Goal: Task Accomplishment & Management: Complete application form

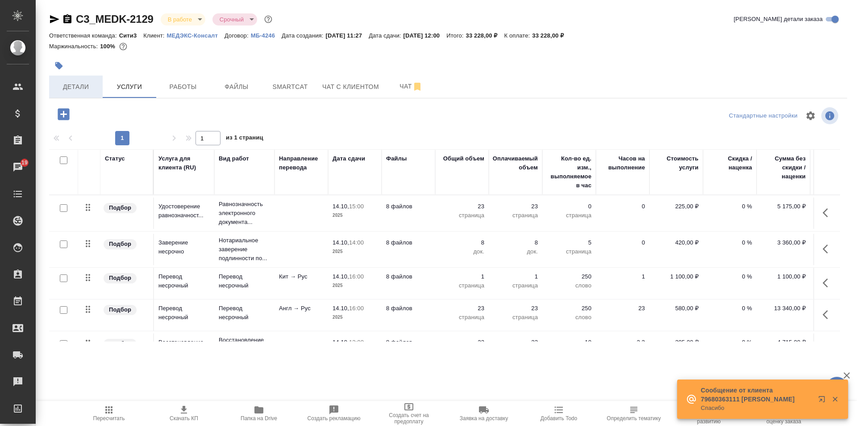
click at [93, 78] on button "Детали" at bounding box center [76, 86] width 54 height 22
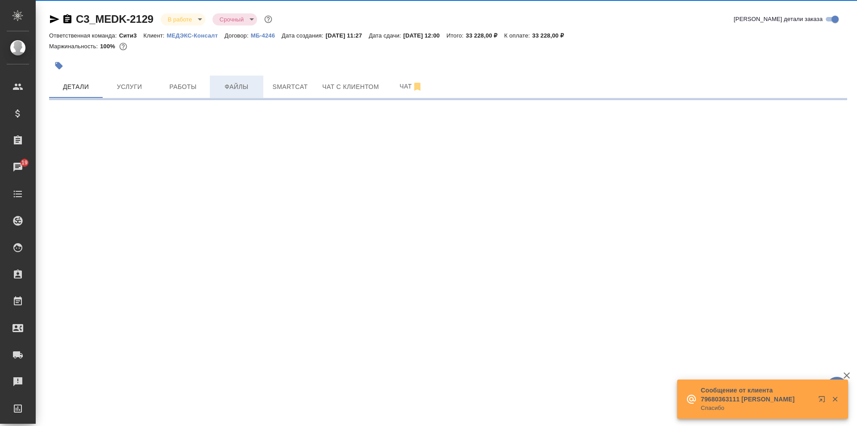
select select "RU"
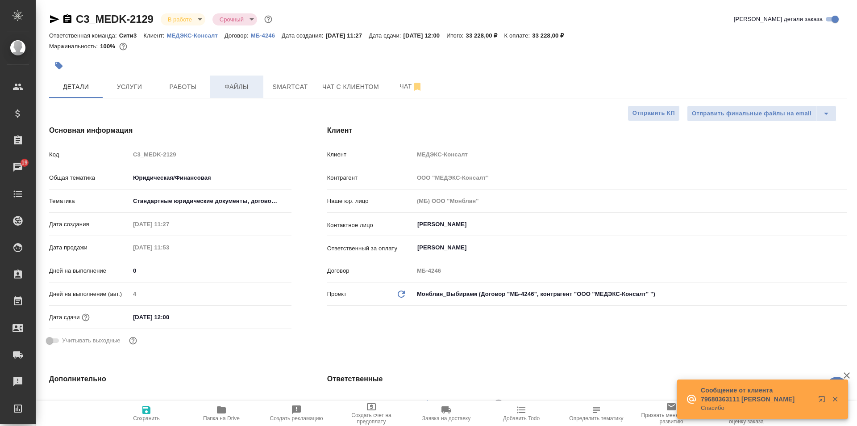
type textarea "x"
type input "Тарабановская Анастасия"
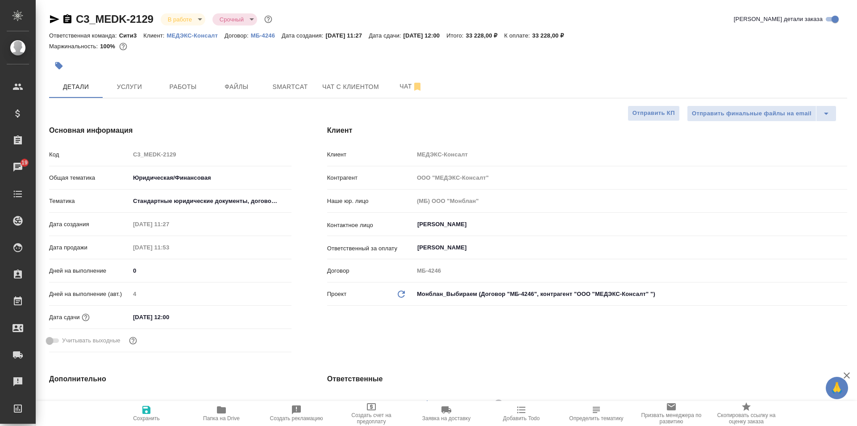
type textarea "x"
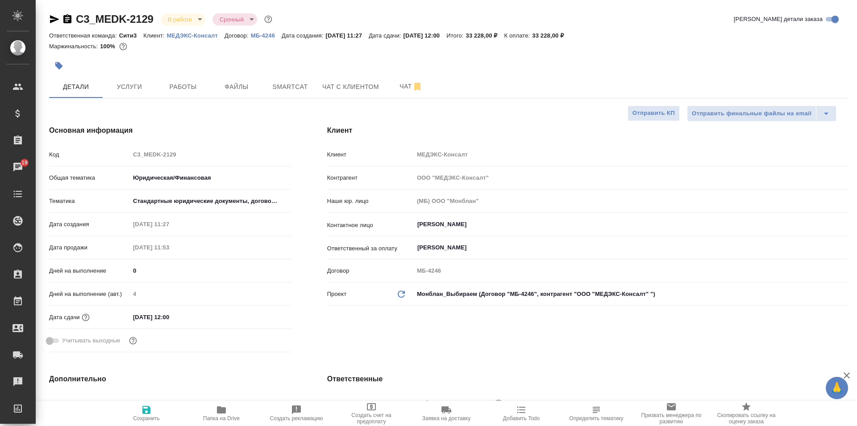
type textarea "x"
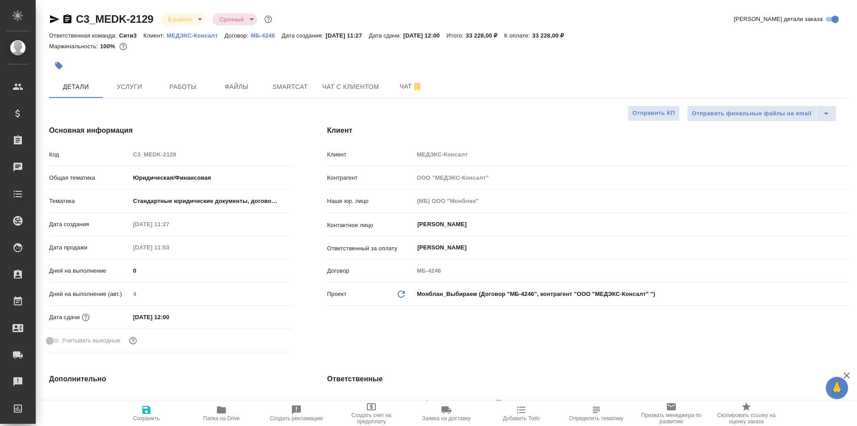
type textarea "x"
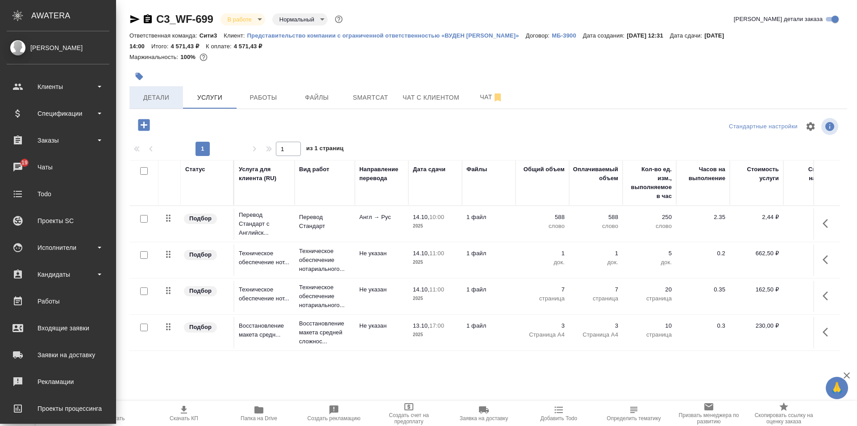
scroll to position [5, 0]
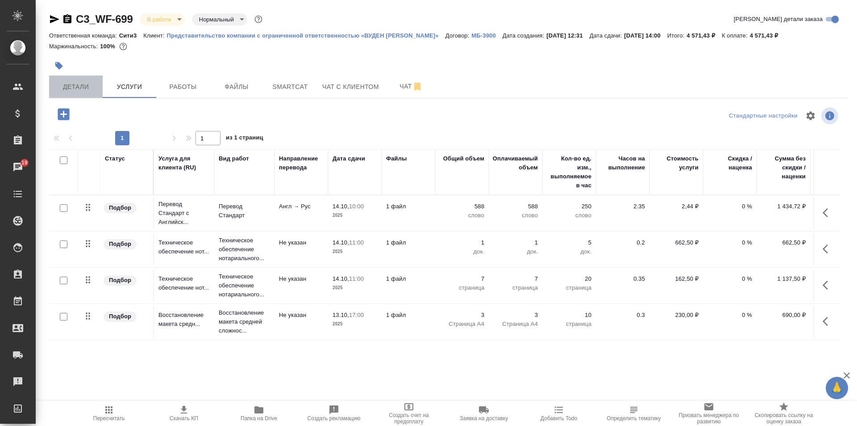
click at [80, 79] on button "Детали" at bounding box center [76, 86] width 54 height 22
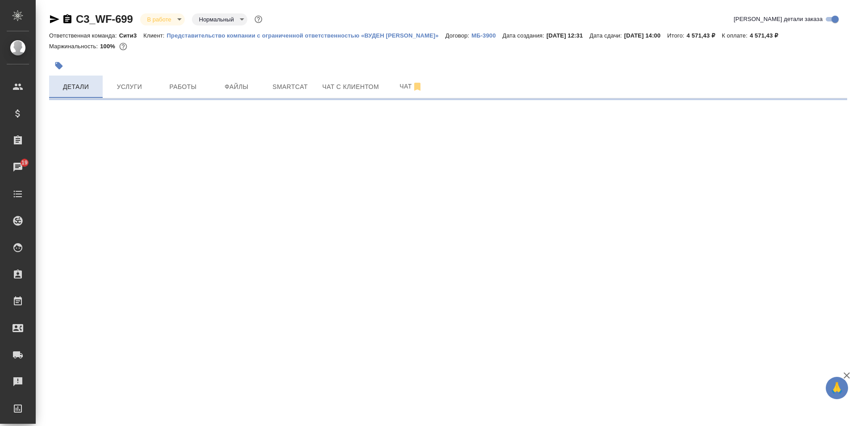
select select "RU"
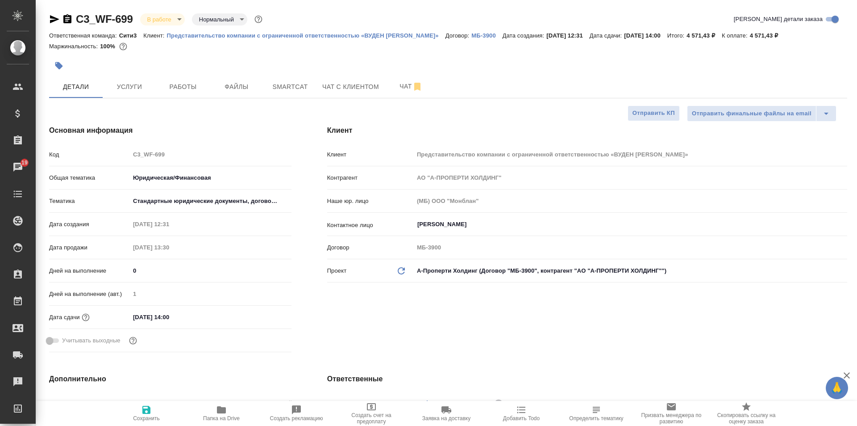
type textarea "x"
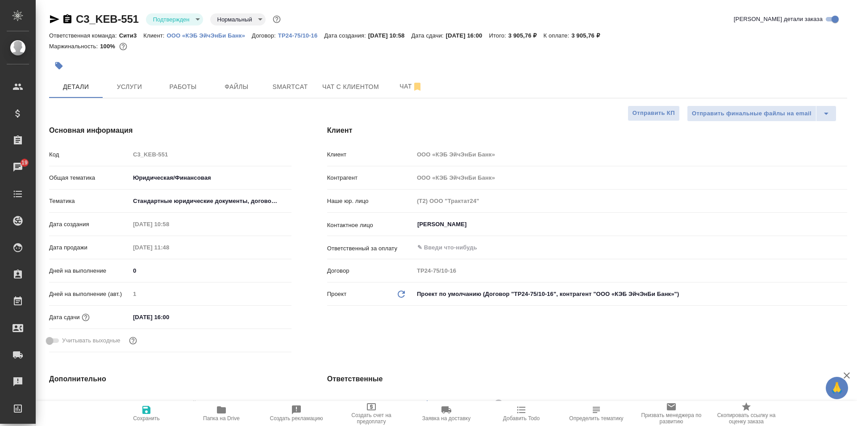
select select "RU"
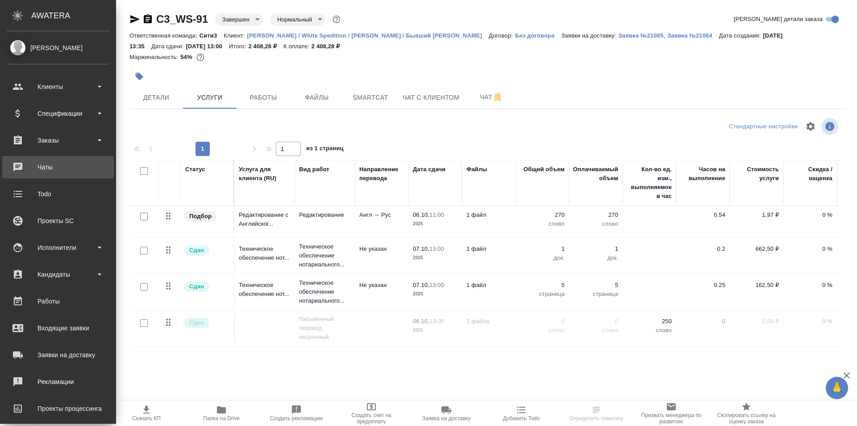
click at [68, 162] on div "Чаты" at bounding box center [58, 166] width 103 height 13
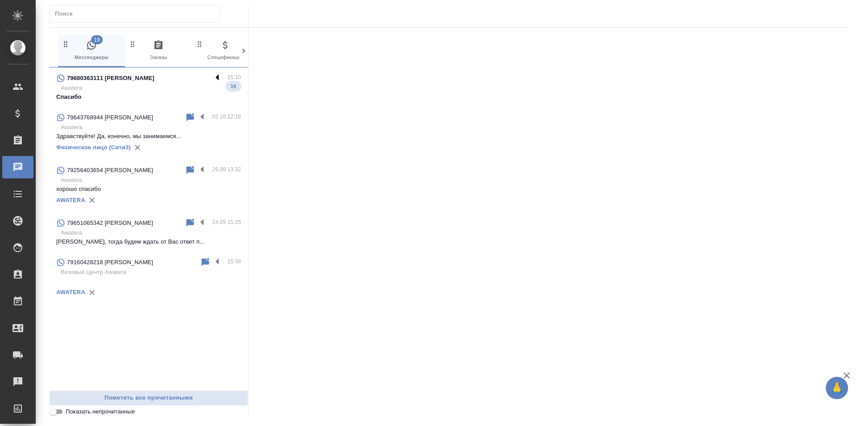
click at [215, 78] on label at bounding box center [219, 78] width 15 height 10
click at [0, 0] on input "checkbox" at bounding box center [0, 0] width 0 height 0
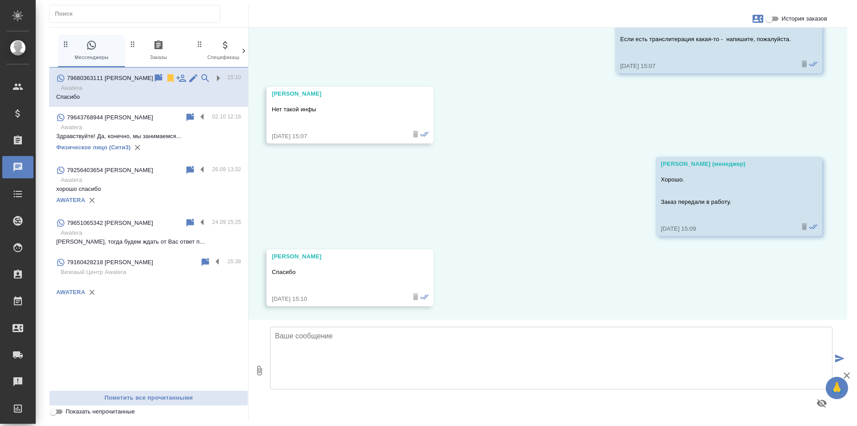
scroll to position [3668, 0]
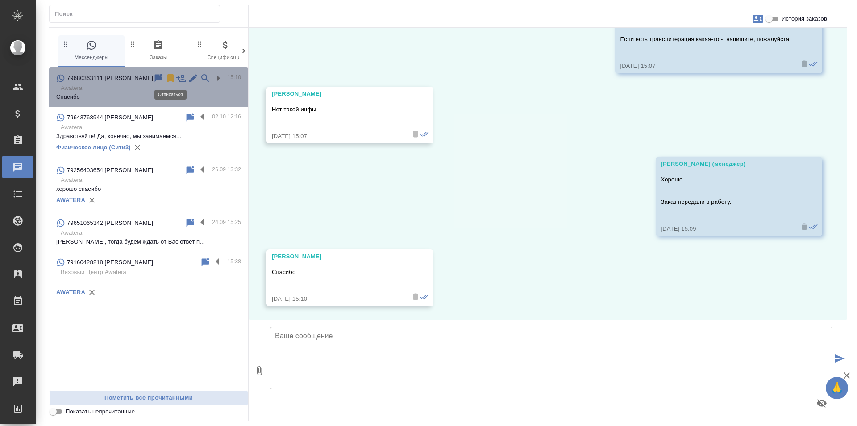
click at [169, 76] on icon at bounding box center [170, 78] width 6 height 8
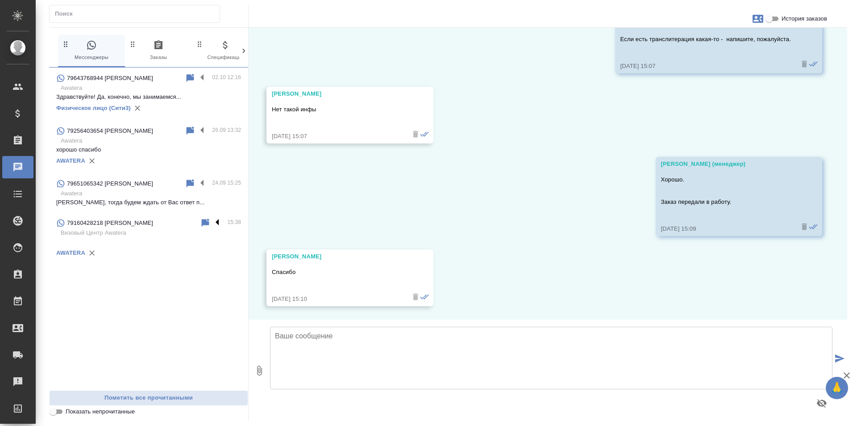
click at [217, 221] on label at bounding box center [219, 222] width 15 height 10
click at [0, 0] on input "checkbox" at bounding box center [0, 0] width 0 height 0
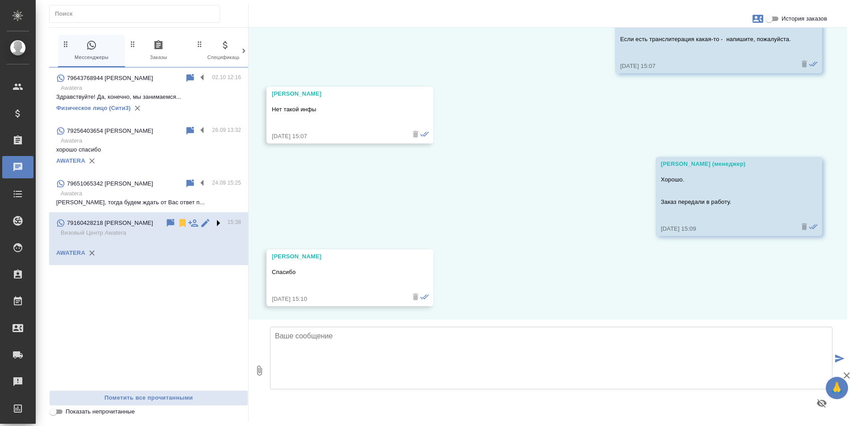
scroll to position [0, 0]
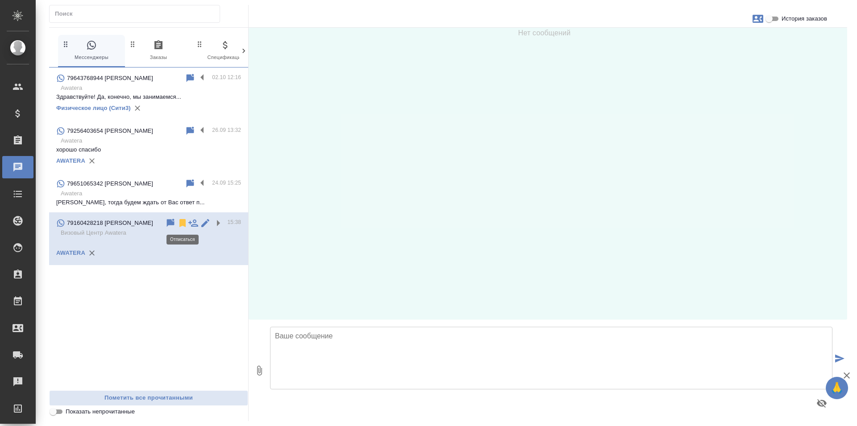
click at [180, 223] on icon at bounding box center [182, 222] width 11 height 11
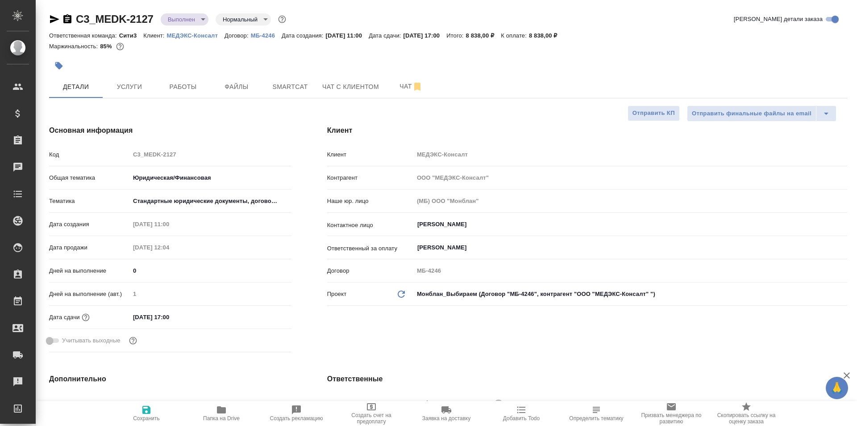
select select "RU"
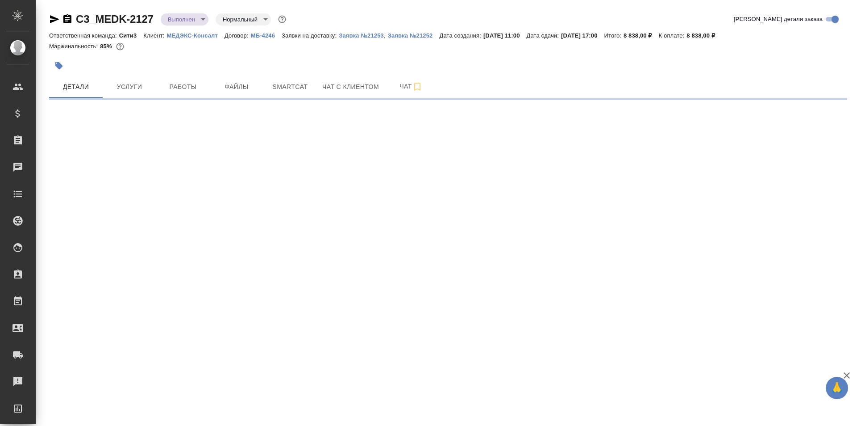
select select "RU"
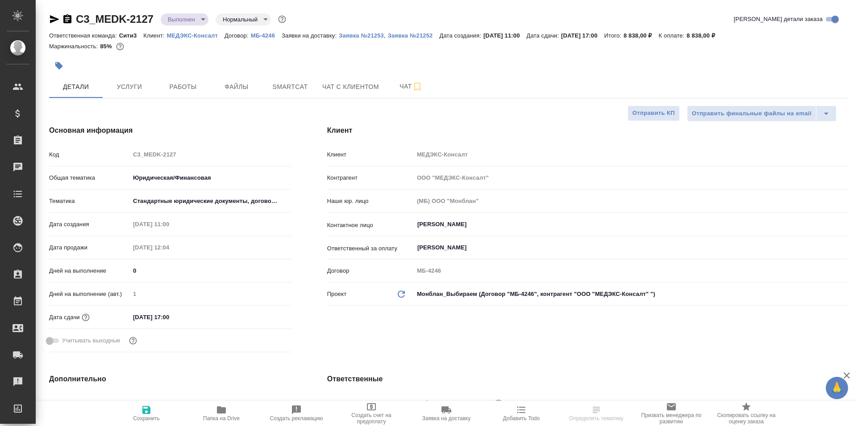
type textarea "x"
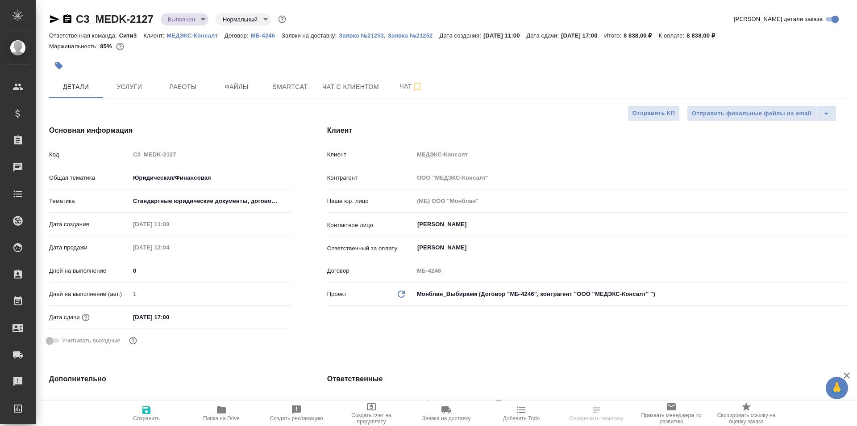
type textarea "x"
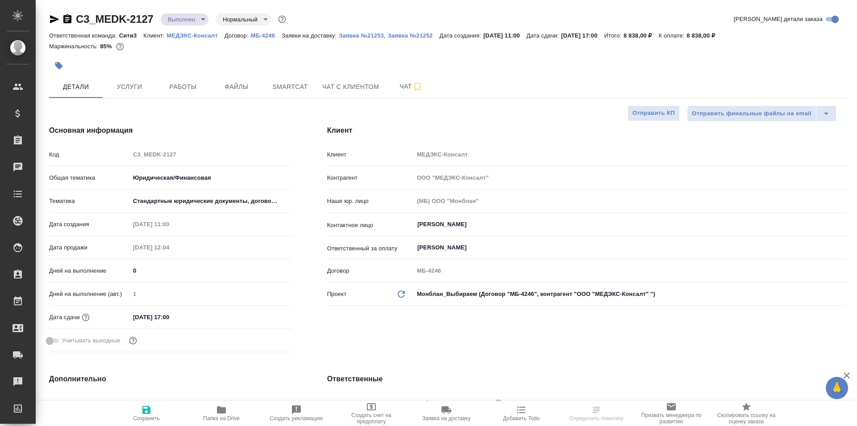
type textarea "x"
select select "RU"
type textarea "x"
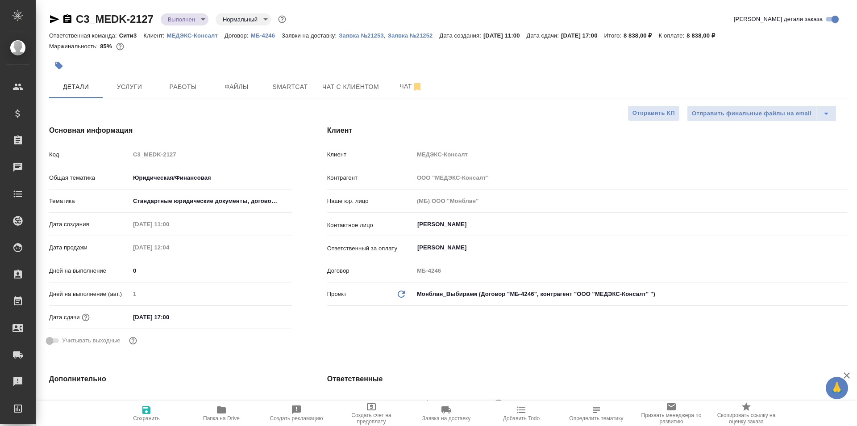
type textarea "x"
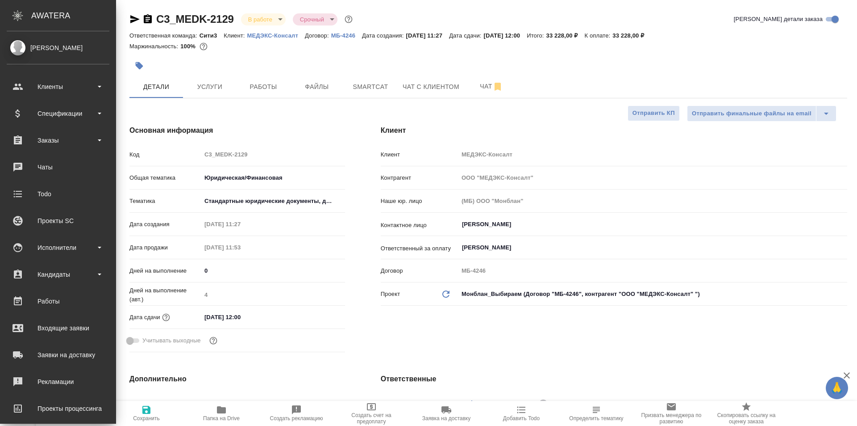
select select "RU"
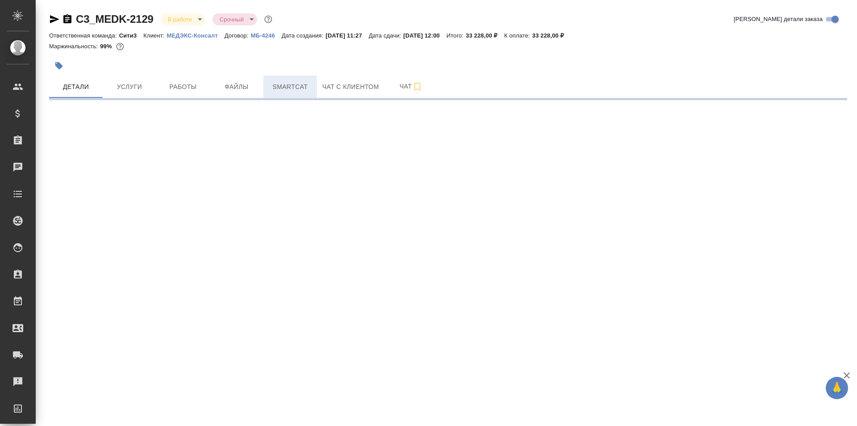
select select "RU"
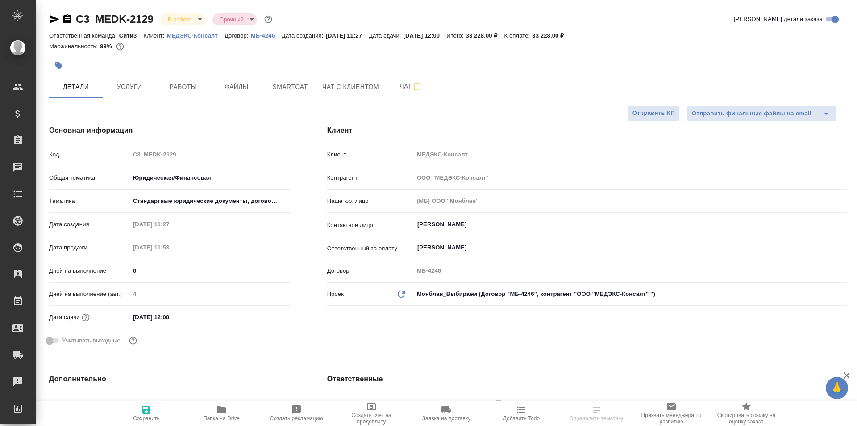
type textarea "x"
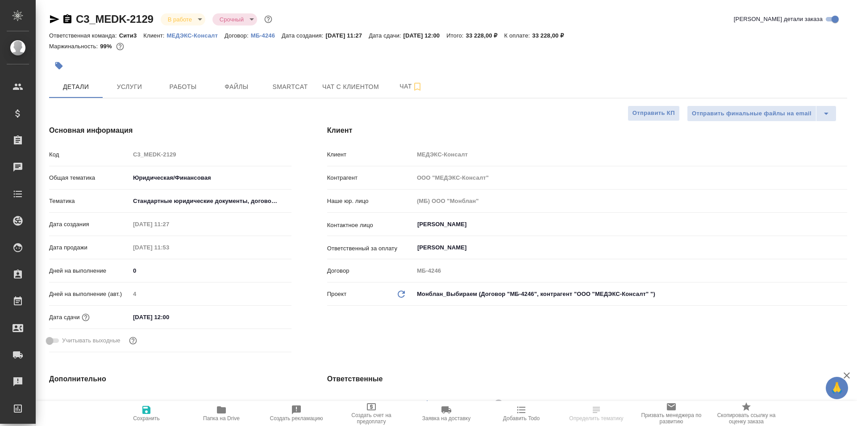
type textarea "x"
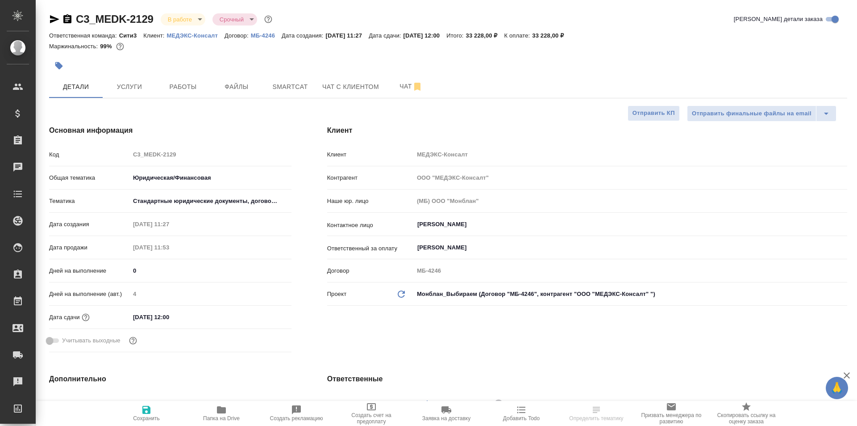
type textarea "x"
select select "RU"
type textarea "x"
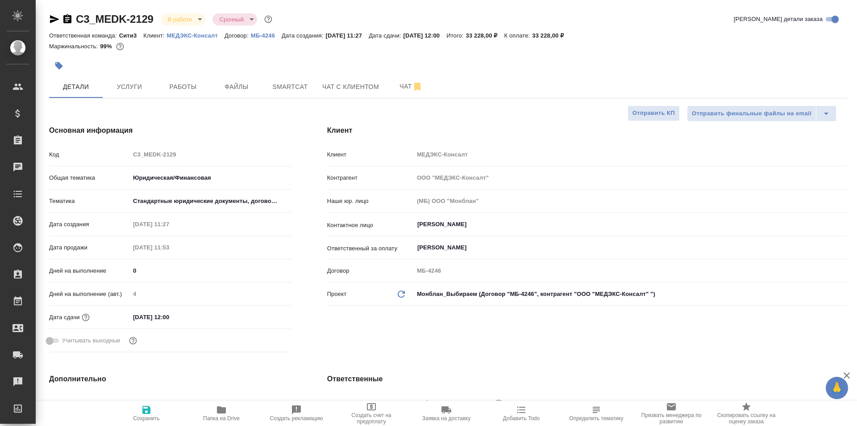
type textarea "x"
click at [193, 81] on span "Работы" at bounding box center [183, 86] width 43 height 11
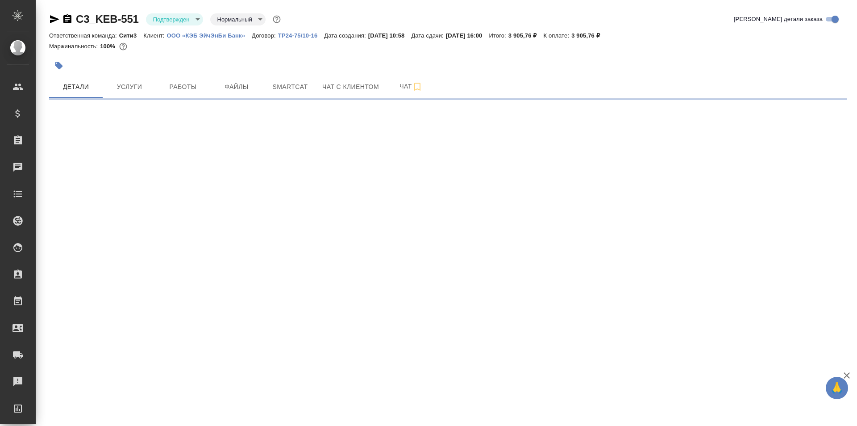
select select "RU"
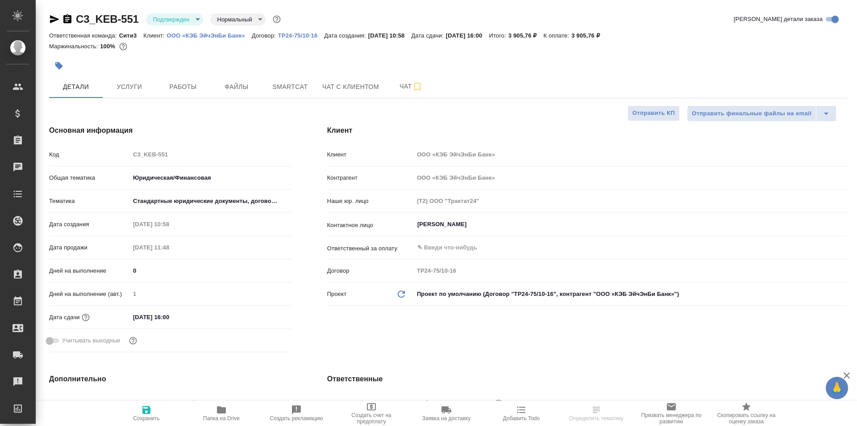
type textarea "x"
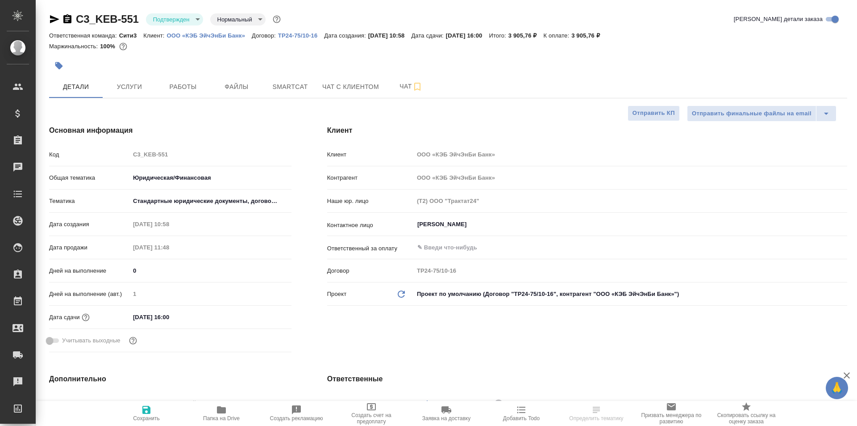
type textarea "x"
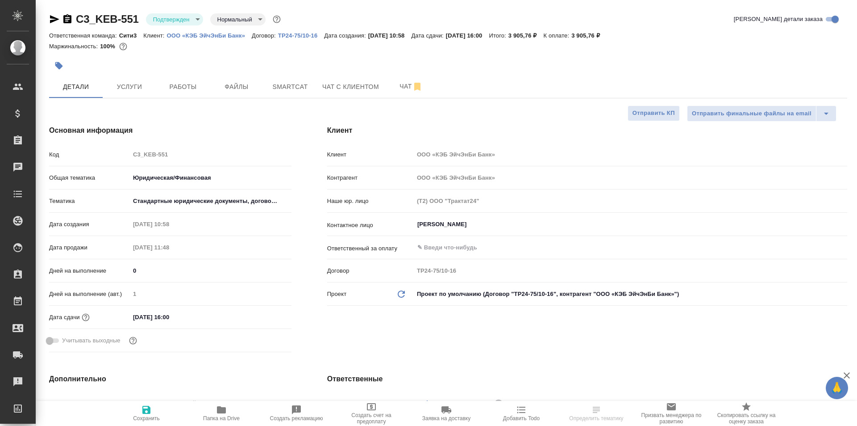
type textarea "x"
select select "RU"
type textarea "x"
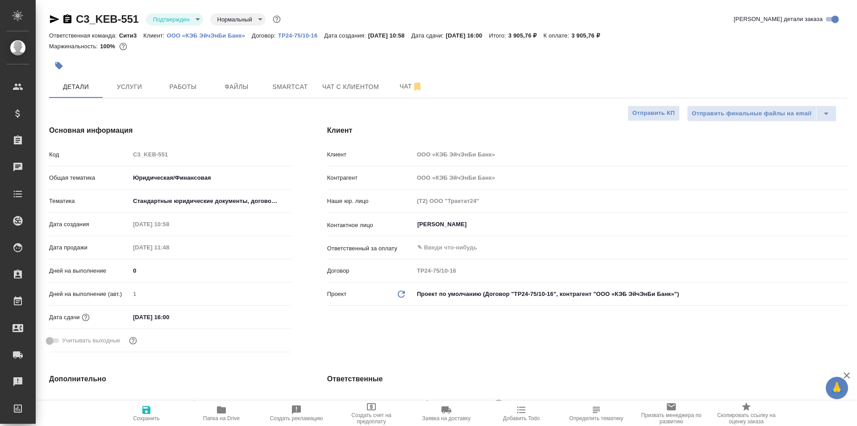
type textarea "x"
click at [196, 95] on button "Работы" at bounding box center [183, 86] width 54 height 22
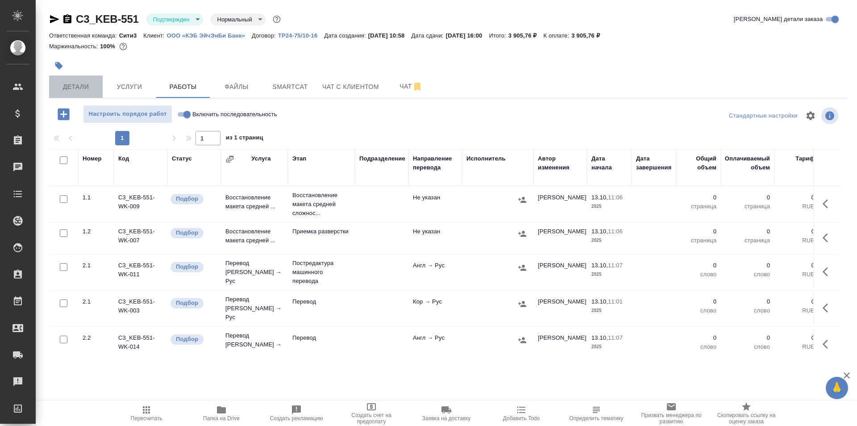
click at [89, 82] on span "Детали" at bounding box center [75, 86] width 43 height 11
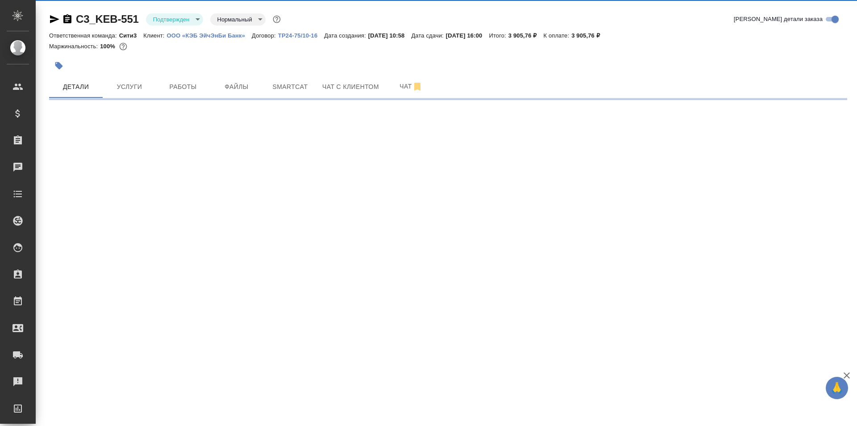
select select "RU"
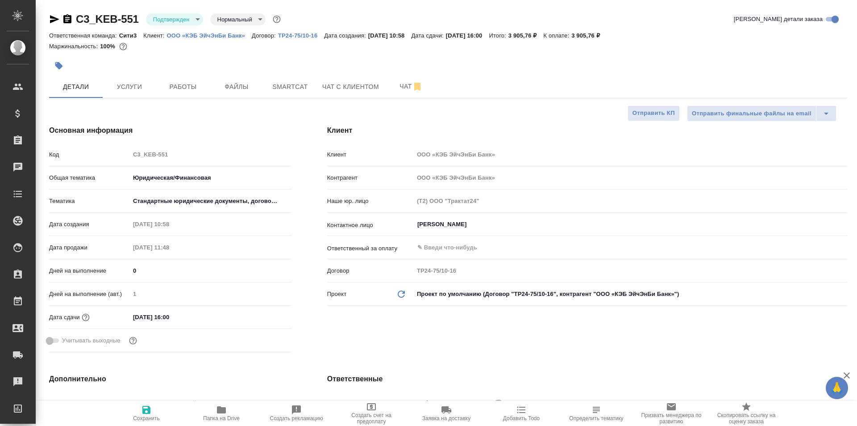
type textarea "x"
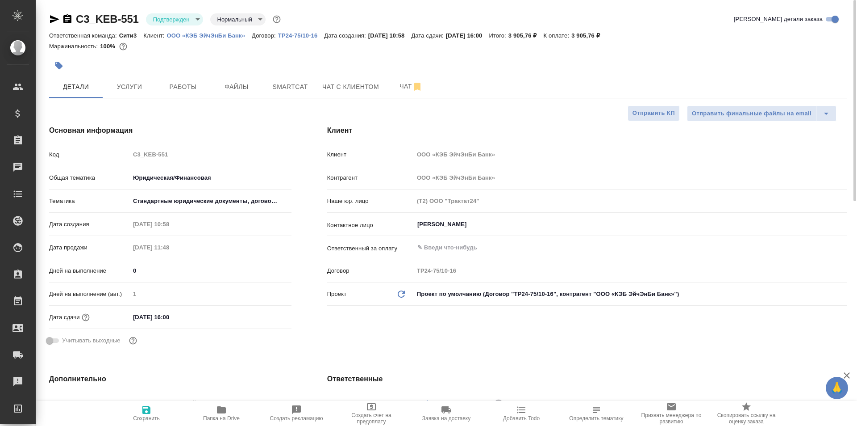
type textarea "x"
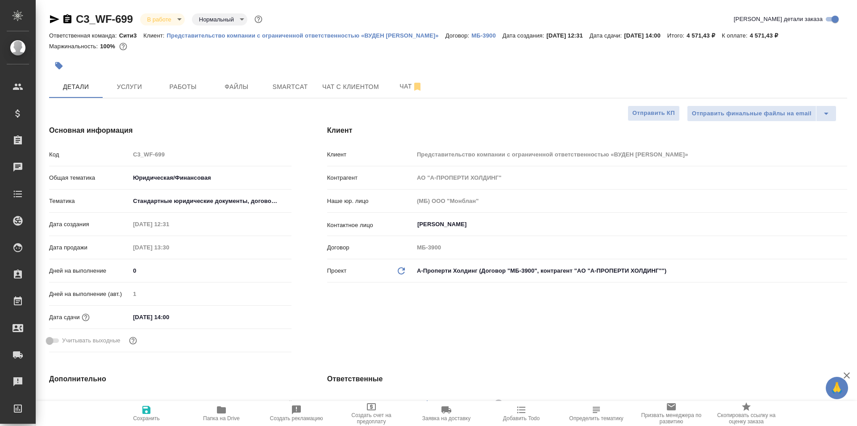
select select "RU"
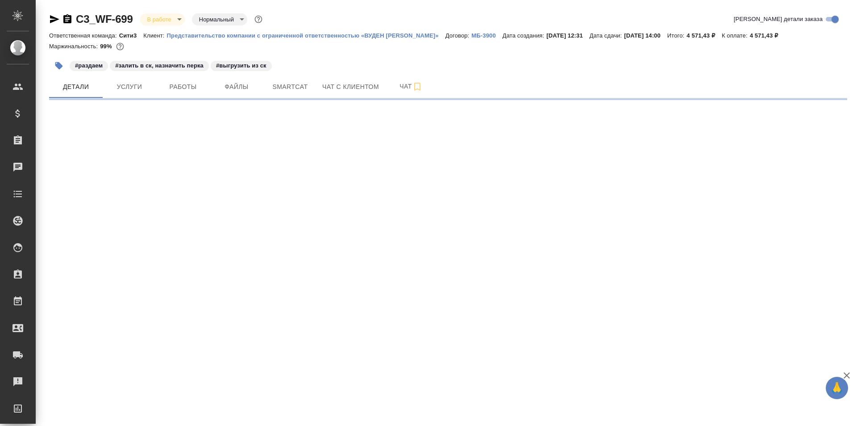
select select "RU"
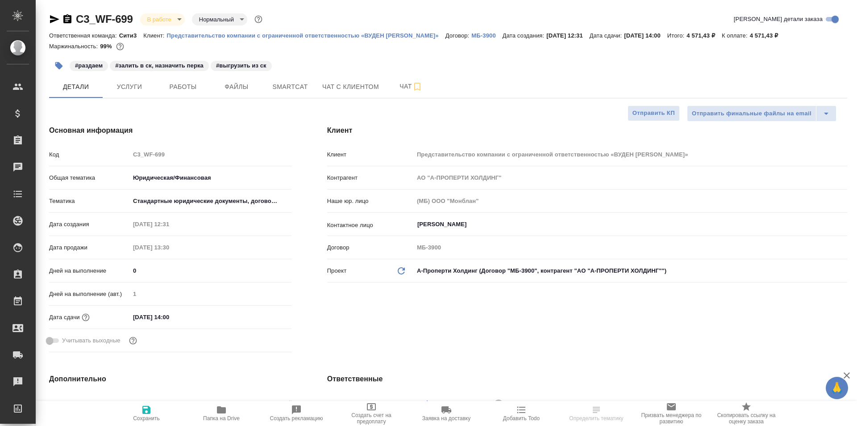
type textarea "x"
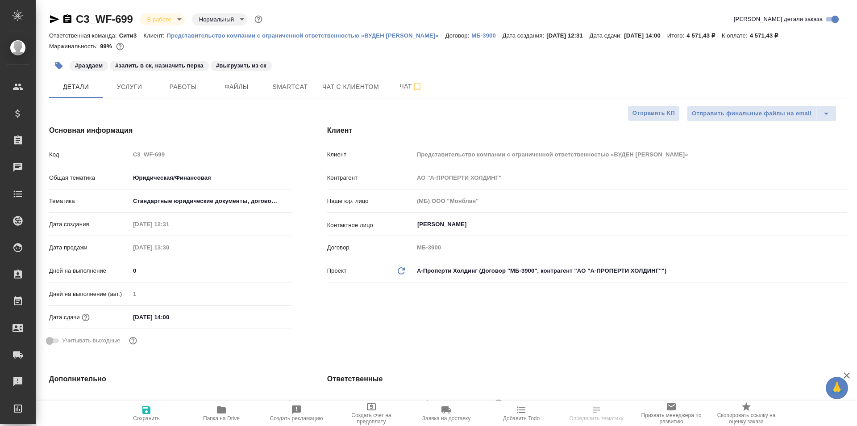
type textarea "x"
click at [196, 94] on button "Работы" at bounding box center [183, 86] width 54 height 22
